Goal: Entertainment & Leisure: Consume media (video, audio)

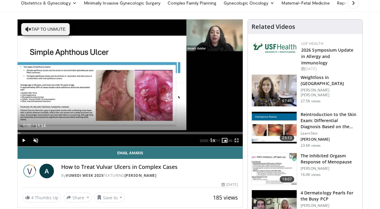
scroll to position [22, 0]
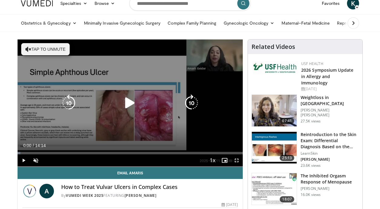
click at [35, 48] on button "Tap to unmute" at bounding box center [45, 49] width 49 height 12
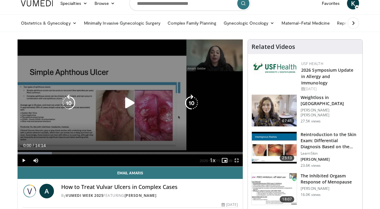
click at [127, 101] on icon "Video Player" at bounding box center [130, 102] width 17 height 17
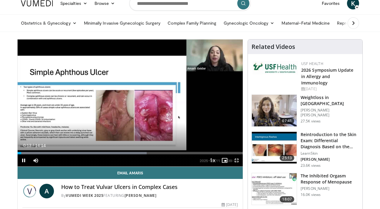
click at [22, 158] on span "Video Player" at bounding box center [24, 160] width 12 height 12
click at [320, 94] on h3 "Weightloss in [GEOGRAPHIC_DATA]" at bounding box center [330, 100] width 58 height 12
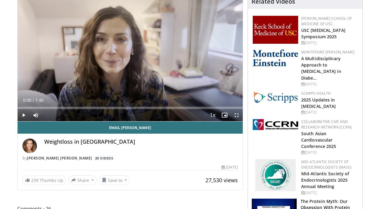
scroll to position [2, 0]
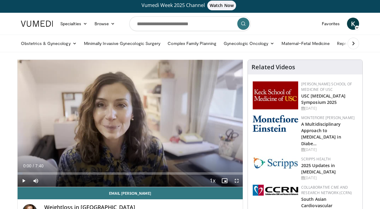
click at [25, 179] on span "Video Player" at bounding box center [24, 180] width 12 height 12
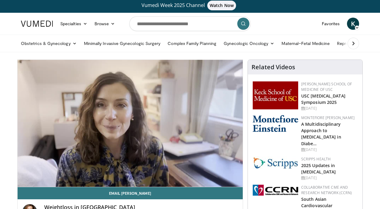
click at [23, 179] on video-js "**********" at bounding box center [130, 123] width 225 height 127
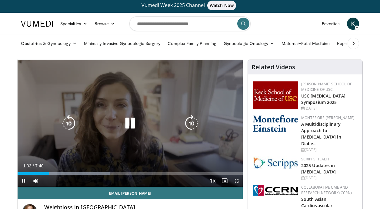
click at [134, 122] on icon "Video Player" at bounding box center [130, 123] width 17 height 17
